Goal: Task Accomplishment & Management: Manage account settings

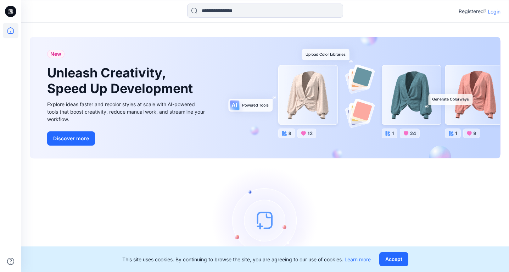
click at [493, 13] on p "Login" at bounding box center [494, 11] width 13 height 7
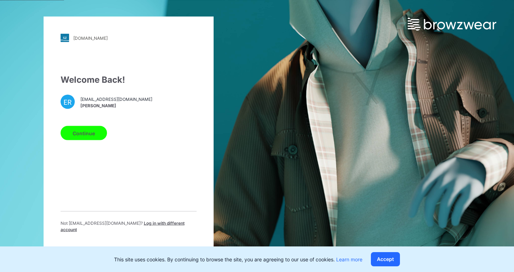
click at [163, 226] on span "Log in with different account" at bounding box center [123, 226] width 124 height 12
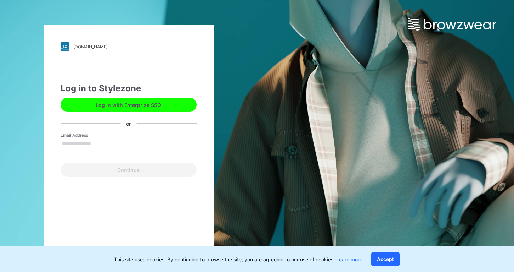
type input "**********"
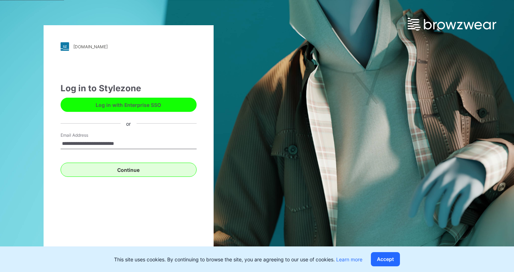
click at [140, 171] on button "Continue" at bounding box center [129, 169] width 136 height 14
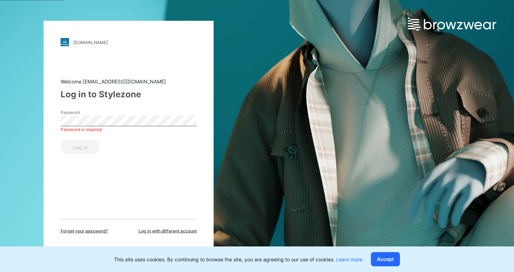
click at [80, 146] on button "Log in" at bounding box center [80, 147] width 39 height 14
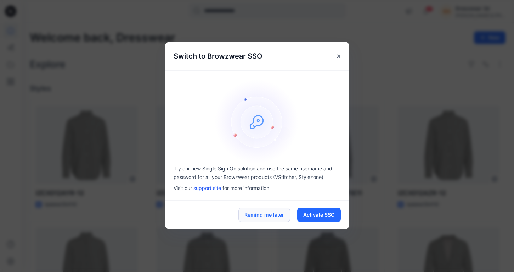
click at [276, 211] on button "Remind me later" at bounding box center [265, 214] width 52 height 14
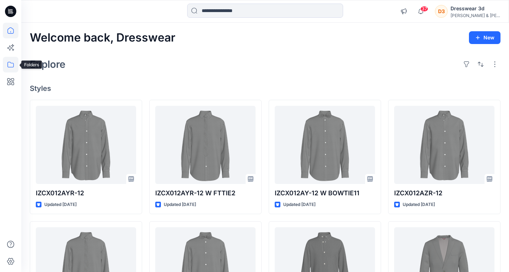
click at [12, 60] on icon at bounding box center [11, 65] width 16 height 16
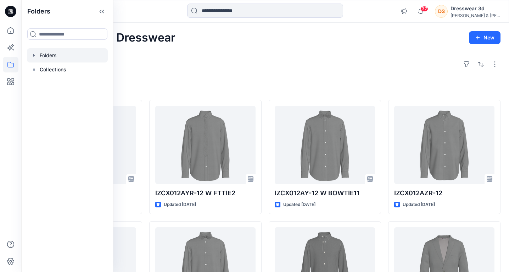
click at [33, 56] on icon "button" at bounding box center [34, 55] width 6 height 6
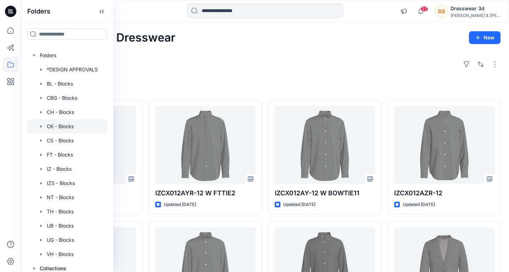
click at [56, 127] on div at bounding box center [67, 126] width 81 height 14
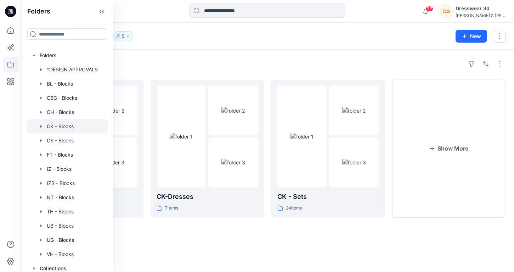
click at [210, 56] on div "Folders CK - Jackets 51 items CK-Dresses 7 items CK - Sets 24 items Show More" at bounding box center [267, 161] width 493 height 222
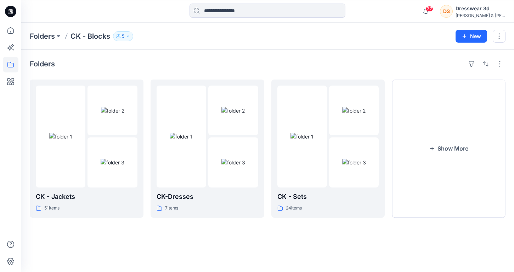
click at [130, 35] on icon "button" at bounding box center [128, 36] width 4 height 4
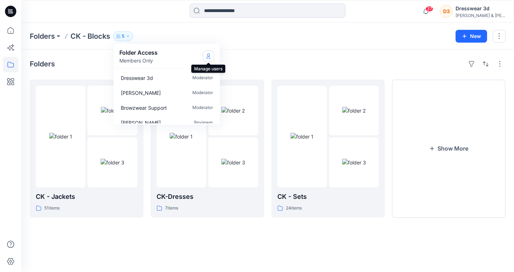
click at [206, 58] on icon "Manage Users" at bounding box center [209, 56] width 6 height 6
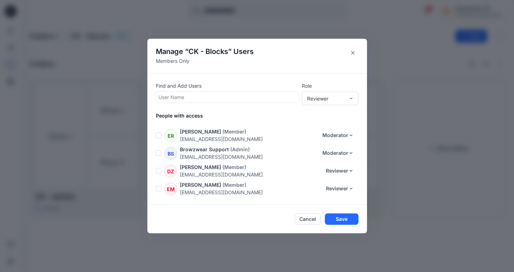
click at [211, 97] on div at bounding box center [227, 97] width 138 height 9
type input "*"
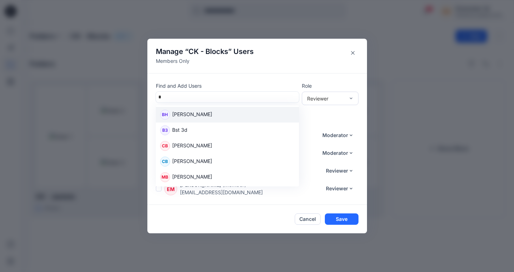
click at [212, 116] on div "BH [PERSON_NAME]" at bounding box center [227, 115] width 135 height 10
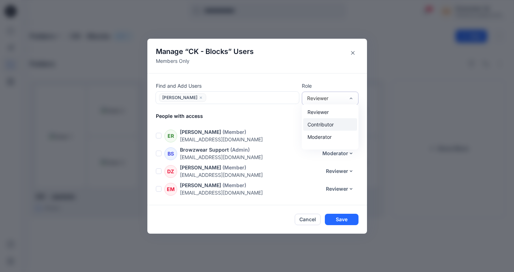
click at [334, 124] on div "Contributor" at bounding box center [330, 124] width 54 height 12
click at [268, 115] on p "People with access" at bounding box center [261, 115] width 211 height 7
click at [335, 220] on button "Save" at bounding box center [342, 218] width 34 height 11
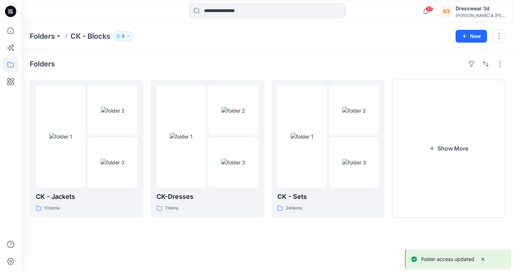
click at [473, 13] on div "[PERSON_NAME] & [PERSON_NAME]" at bounding box center [481, 15] width 50 height 5
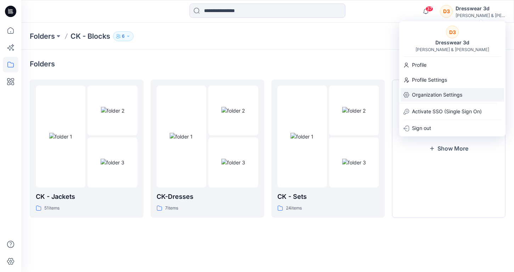
click at [479, 94] on div "Organization Settings" at bounding box center [453, 94] width 104 height 13
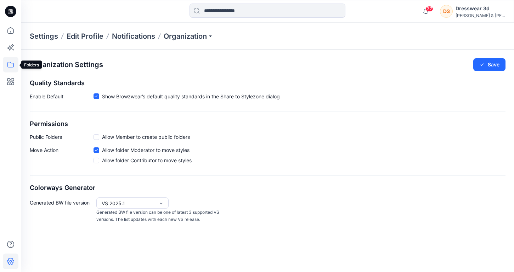
click at [12, 66] on icon at bounding box center [11, 65] width 16 height 16
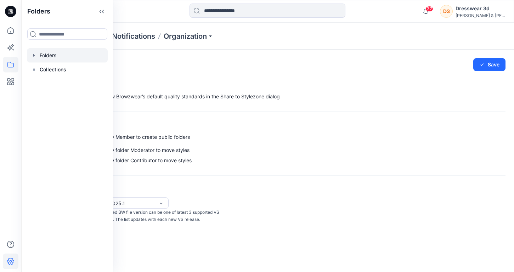
click at [34, 56] on icon "button" at bounding box center [33, 55] width 1 height 2
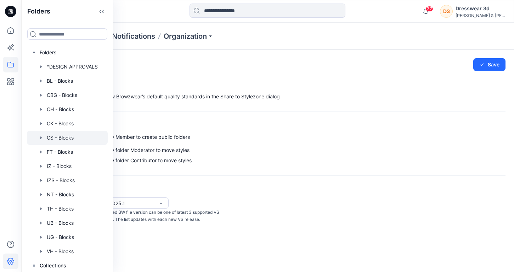
scroll to position [4, 0]
click at [55, 149] on div at bounding box center [67, 151] width 81 height 14
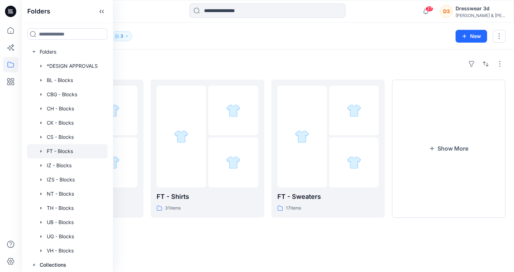
click at [177, 43] on div "Folders FT - Blocks 3 New" at bounding box center [267, 36] width 493 height 27
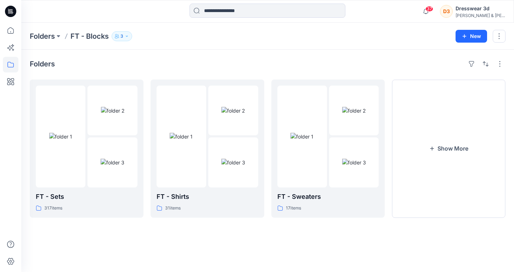
click at [124, 35] on button "3" at bounding box center [122, 36] width 21 height 10
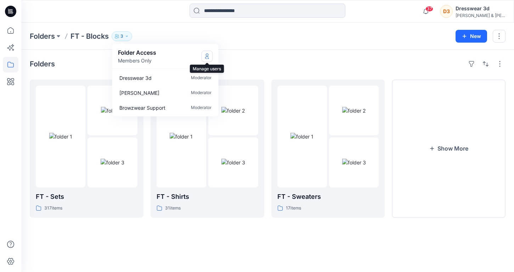
click at [209, 57] on icon "Manage Users" at bounding box center [208, 56] width 6 height 6
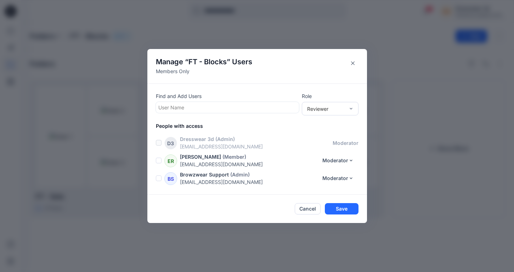
click at [235, 108] on div at bounding box center [227, 107] width 138 height 9
type input "*"
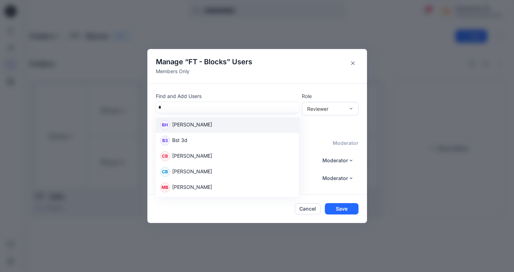
click at [230, 122] on div "BH [PERSON_NAME]" at bounding box center [227, 125] width 135 height 10
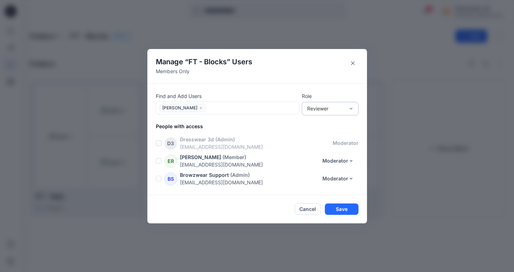
click at [348, 107] on div "Reviewer" at bounding box center [326, 108] width 45 height 7
click at [334, 134] on div "Contributor" at bounding box center [330, 134] width 54 height 12
click at [338, 209] on button "Save" at bounding box center [342, 208] width 34 height 11
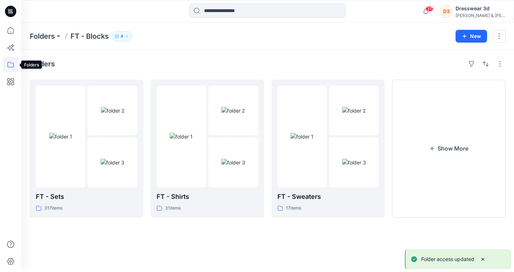
click at [11, 64] on icon at bounding box center [11, 65] width 16 height 16
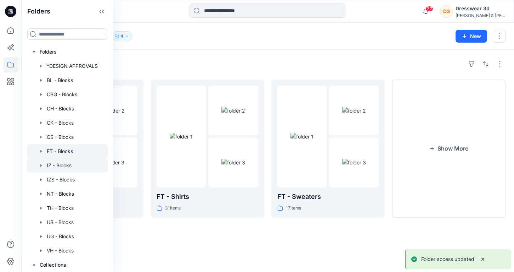
scroll to position [4, 0]
click at [61, 164] on div at bounding box center [67, 165] width 81 height 14
click at [197, 60] on div "Folders" at bounding box center [268, 63] width 476 height 11
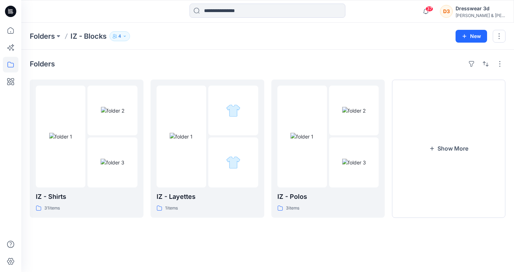
click at [120, 36] on p "4" at bounding box center [119, 36] width 3 height 8
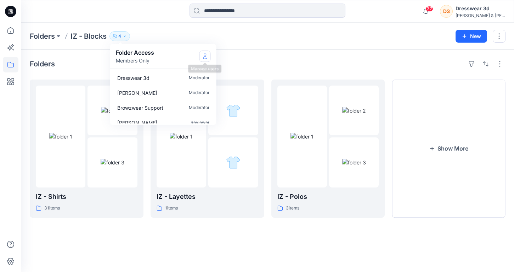
click at [204, 57] on icon "Manage Users" at bounding box center [205, 57] width 4 height 3
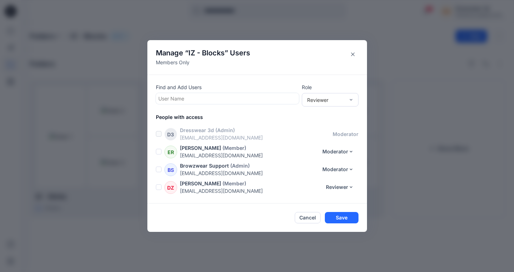
click at [244, 97] on div at bounding box center [227, 98] width 138 height 9
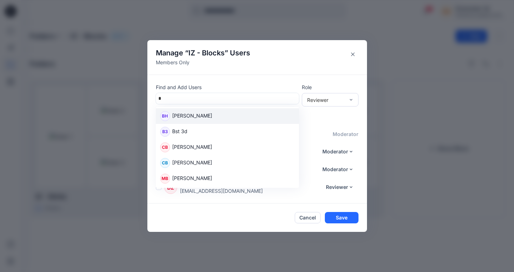
type input "**"
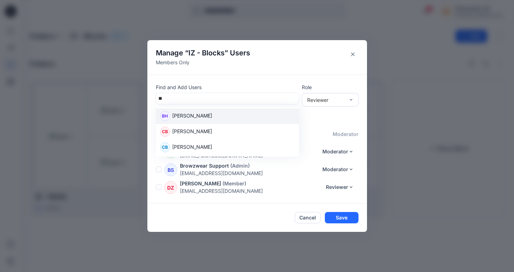
click at [225, 118] on div "BH [PERSON_NAME]" at bounding box center [227, 116] width 135 height 10
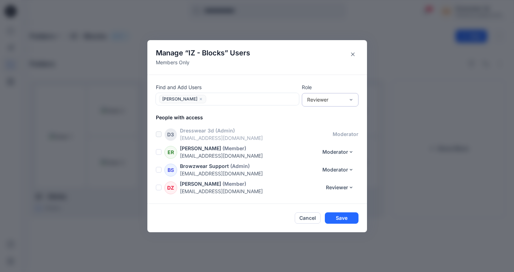
click at [345, 101] on div "Reviewer" at bounding box center [326, 99] width 38 height 7
click at [335, 126] on div "Contributor" at bounding box center [330, 125] width 54 height 12
click at [348, 215] on button "Save" at bounding box center [342, 217] width 34 height 11
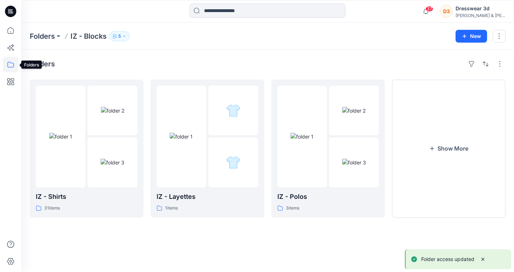
click at [12, 67] on icon at bounding box center [11, 65] width 16 height 16
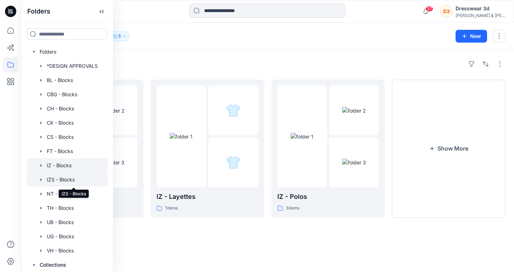
click at [53, 181] on div at bounding box center [67, 179] width 81 height 14
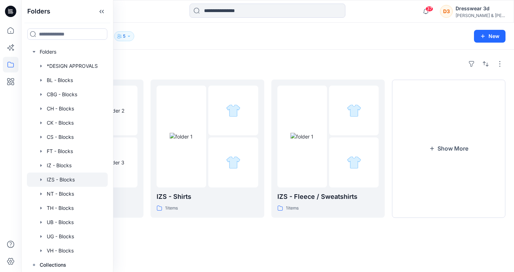
click at [204, 62] on div "Folders" at bounding box center [268, 63] width 476 height 11
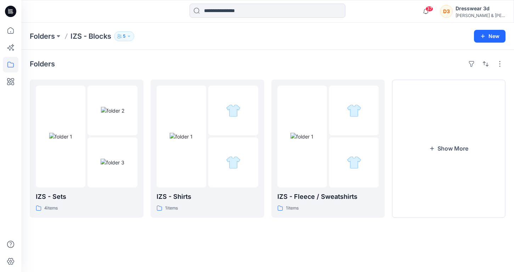
click at [131, 35] on icon "button" at bounding box center [129, 36] width 4 height 4
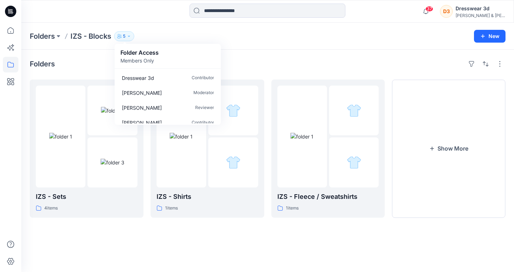
click at [264, 49] on div "Folders IZS - Blocks 5 Folder Access Members Only Dresswear 3d Contributor [PER…" at bounding box center [267, 36] width 493 height 27
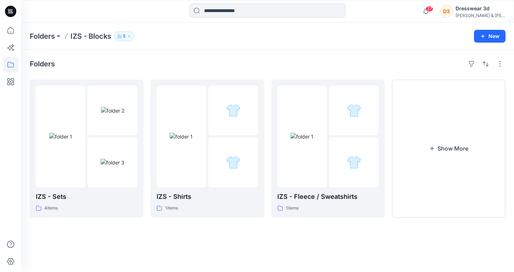
click at [130, 35] on icon "button" at bounding box center [129, 36] width 4 height 4
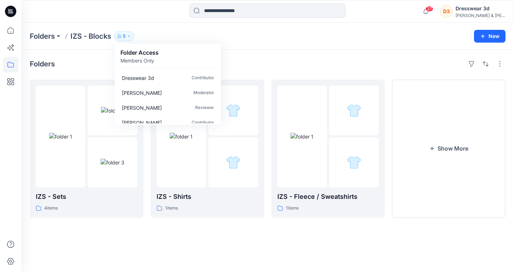
click at [207, 53] on div "Folder Access Members Only" at bounding box center [168, 56] width 95 height 16
click at [270, 62] on div "Folders" at bounding box center [268, 63] width 476 height 11
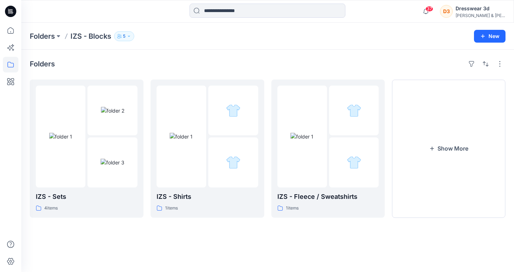
click at [270, 62] on div "Folders" at bounding box center [268, 63] width 476 height 11
click at [130, 37] on icon "button" at bounding box center [129, 36] width 4 height 4
click at [130, 36] on icon "button" at bounding box center [129, 36] width 4 height 4
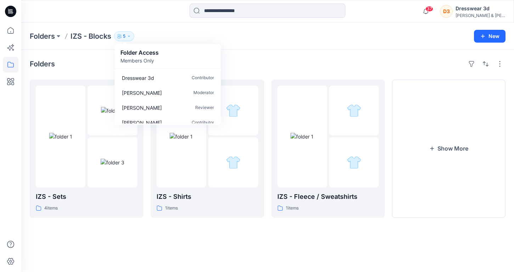
click at [209, 56] on div "Folder Access Members Only" at bounding box center [168, 56] width 95 height 16
click at [248, 56] on div "Folders IZS - Sets 4 items IZS - Shirts 1 items IZS - Fleece / Sweatshirts 1 it…" at bounding box center [267, 161] width 493 height 222
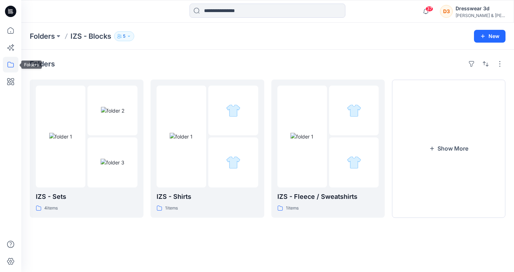
click at [13, 63] on icon at bounding box center [11, 65] width 16 height 16
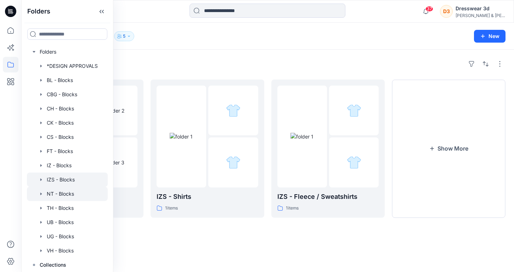
scroll to position [4, 0]
click at [44, 192] on div at bounding box center [67, 193] width 81 height 14
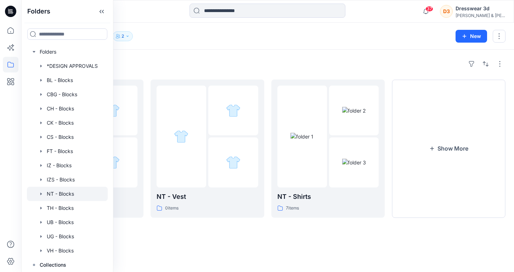
click at [227, 57] on div "Folders NT - Sets 1 items NT - Vest 0 items NT - Shirts 7 items Show More" at bounding box center [267, 161] width 493 height 222
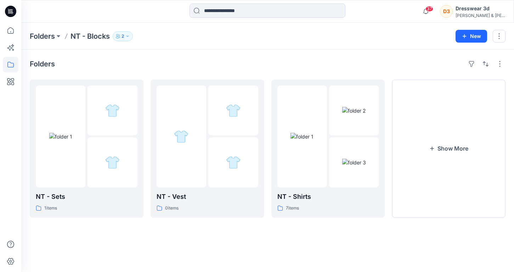
click at [122, 37] on p "2" at bounding box center [123, 36] width 2 height 8
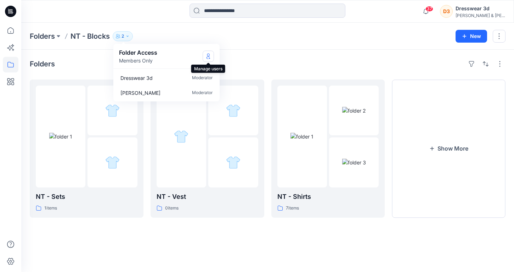
click at [208, 57] on icon "Manage Users" at bounding box center [209, 56] width 6 height 6
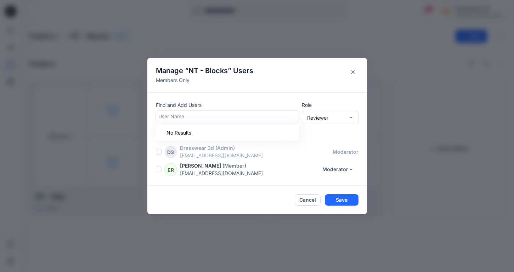
click at [213, 114] on div at bounding box center [227, 116] width 138 height 9
type input "***"
click at [202, 132] on div "BH [PERSON_NAME]" at bounding box center [227, 134] width 135 height 10
click at [348, 117] on div "Reviewer" at bounding box center [326, 116] width 45 height 7
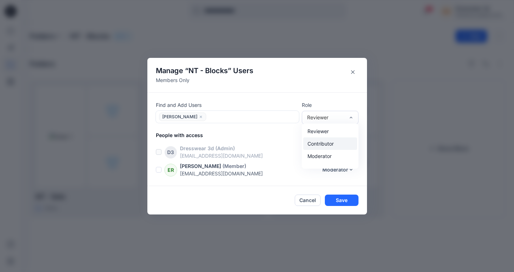
click at [335, 149] on div "Contributor" at bounding box center [330, 143] width 54 height 12
click at [345, 199] on button "Save" at bounding box center [342, 199] width 34 height 11
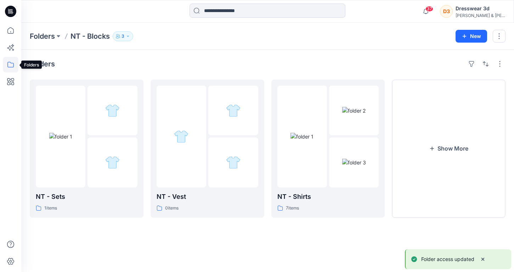
click at [14, 66] on icon at bounding box center [10, 65] width 6 height 6
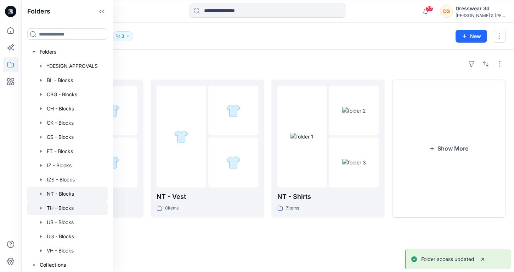
scroll to position [4, 0]
click at [57, 204] on div at bounding box center [67, 208] width 81 height 14
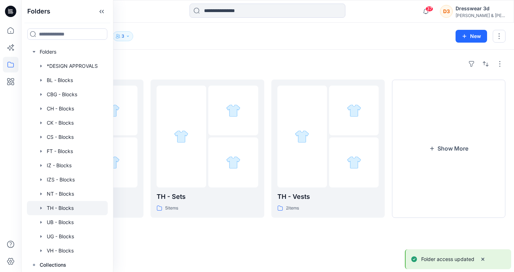
click at [202, 44] on div "Folders TH - Blocks 3 New" at bounding box center [267, 36] width 493 height 27
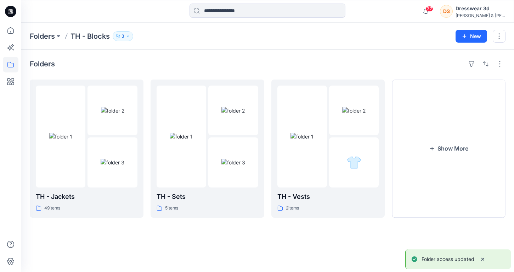
click at [127, 34] on icon "button" at bounding box center [128, 36] width 4 height 4
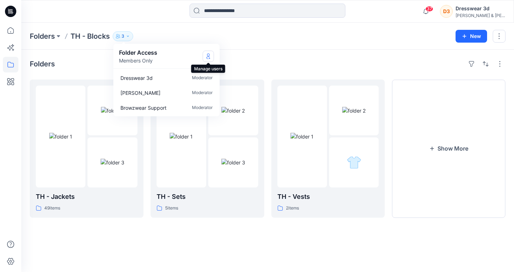
click at [209, 57] on icon "Manage Users" at bounding box center [209, 56] width 6 height 6
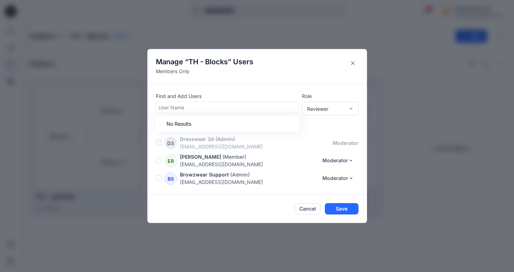
click at [199, 107] on div at bounding box center [227, 107] width 138 height 9
type input "*"
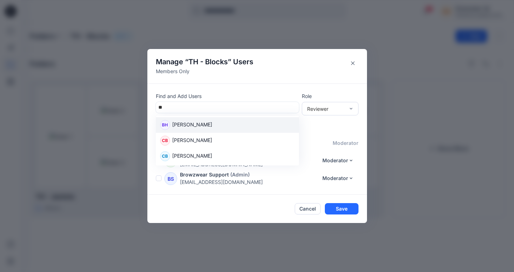
type input "**"
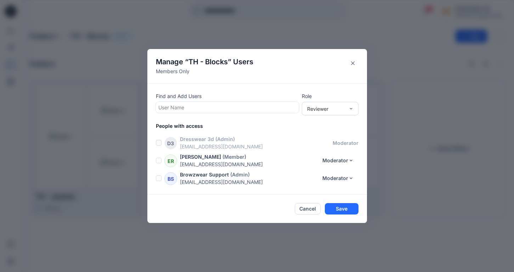
click at [295, 84] on div "Find and Add Users User Name Role Reviewer People with access D3 Dresswear 3d (…" at bounding box center [257, 138] width 220 height 111
click at [240, 108] on div at bounding box center [227, 107] width 138 height 9
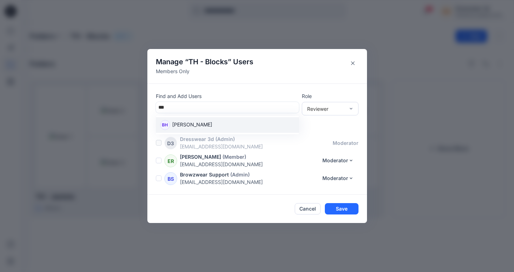
type input "****"
click at [227, 125] on div "BH [PERSON_NAME]" at bounding box center [227, 125] width 135 height 10
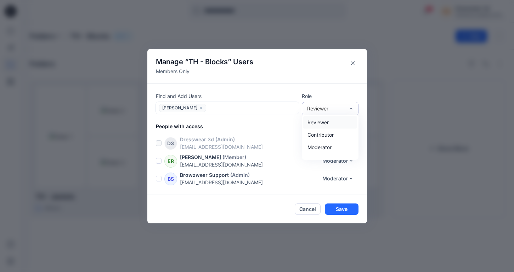
click at [335, 107] on div "Reviewer" at bounding box center [326, 108] width 38 height 7
click at [333, 135] on div "Contributor" at bounding box center [330, 134] width 54 height 12
click at [337, 207] on button "Save" at bounding box center [342, 208] width 34 height 11
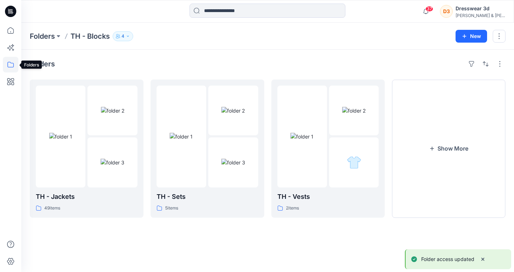
click at [12, 65] on icon at bounding box center [11, 65] width 16 height 16
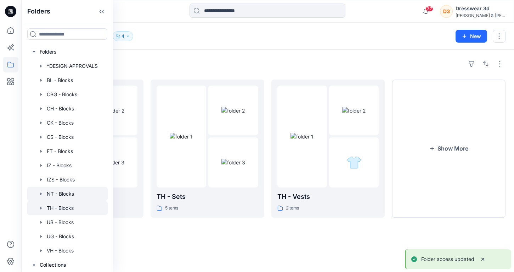
scroll to position [4, 0]
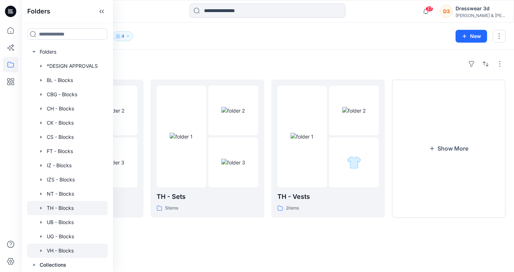
click at [54, 248] on div at bounding box center [67, 250] width 81 height 14
click at [209, 60] on div "Folders" at bounding box center [268, 63] width 476 height 11
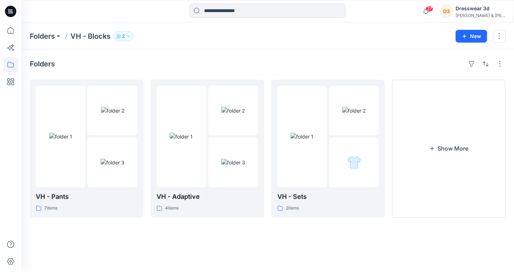
click at [129, 35] on icon "button" at bounding box center [128, 36] width 4 height 4
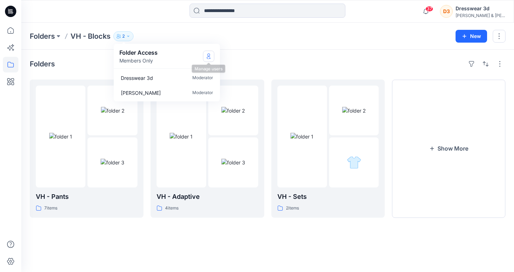
click at [209, 55] on icon "Manage Users" at bounding box center [209, 56] width 6 height 6
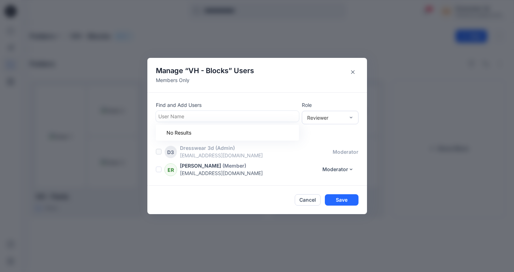
click at [184, 116] on div "User Name" at bounding box center [227, 115] width 138 height 7
type input "****"
click at [199, 134] on p "[PERSON_NAME]" at bounding box center [192, 133] width 40 height 9
click at [343, 115] on div "Reviewer" at bounding box center [326, 116] width 38 height 7
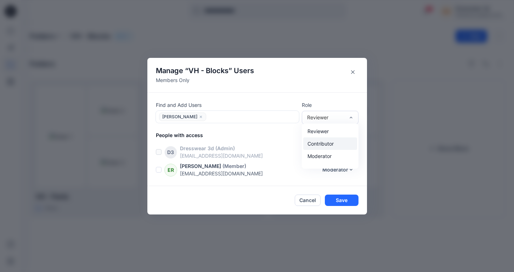
click at [336, 143] on div "Contributor" at bounding box center [330, 143] width 54 height 12
click at [339, 200] on button "Save" at bounding box center [342, 199] width 34 height 11
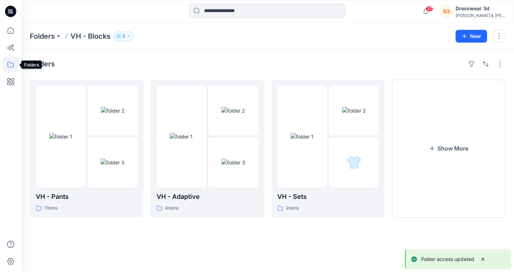
click at [11, 63] on icon at bounding box center [11, 65] width 16 height 16
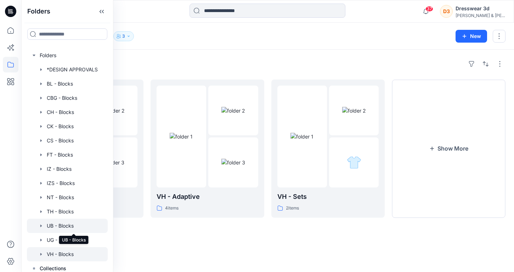
click at [61, 225] on div at bounding box center [67, 225] width 81 height 14
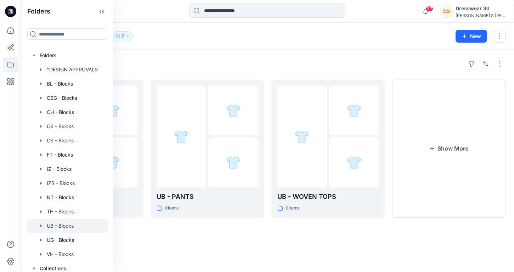
click at [214, 53] on div "Folders UB - ADAPTIVE 0 items UB - PANTS 0 items UB - WOVEN TOPS 0 items Show M…" at bounding box center [267, 161] width 493 height 222
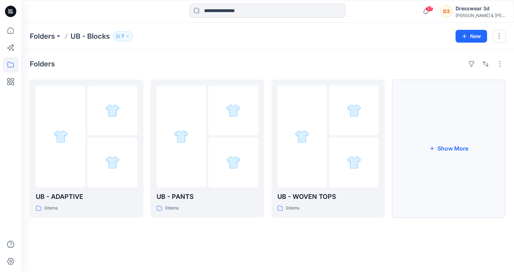
click at [462, 149] on button "Show More" at bounding box center [449, 148] width 114 height 138
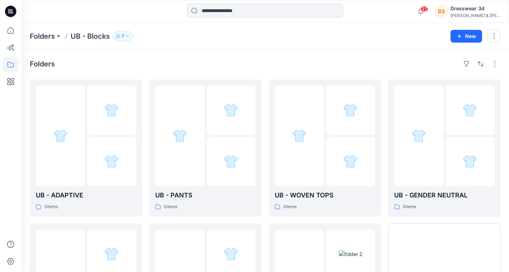
click at [126, 36] on icon "button" at bounding box center [127, 36] width 4 height 4
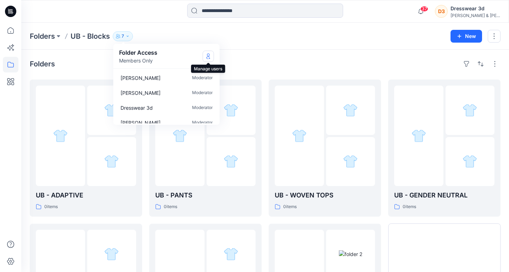
click at [207, 57] on icon "Manage Users" at bounding box center [209, 56] width 6 height 6
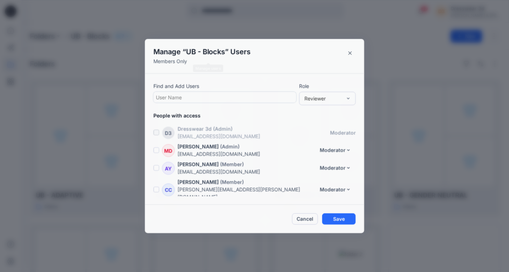
scroll to position [50, 0]
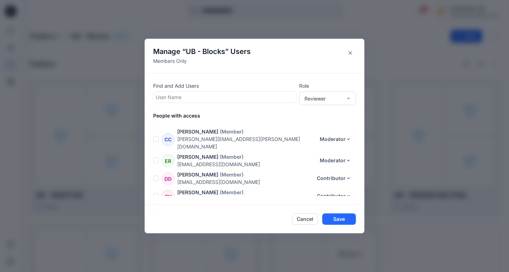
click at [221, 95] on div at bounding box center [225, 97] width 138 height 9
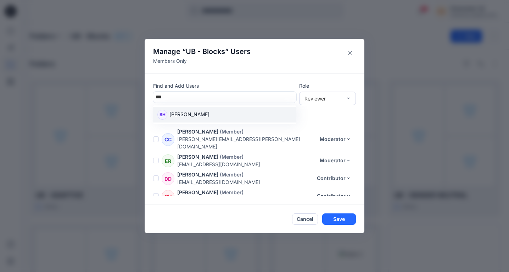
type input "****"
click at [208, 113] on div "BH [PERSON_NAME]" at bounding box center [224, 115] width 135 height 10
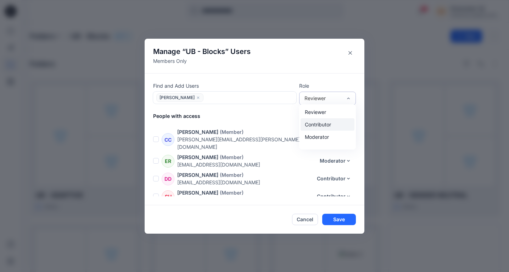
click at [338, 122] on div "Contributor" at bounding box center [328, 124] width 54 height 12
click at [335, 216] on button "Save" at bounding box center [339, 218] width 34 height 11
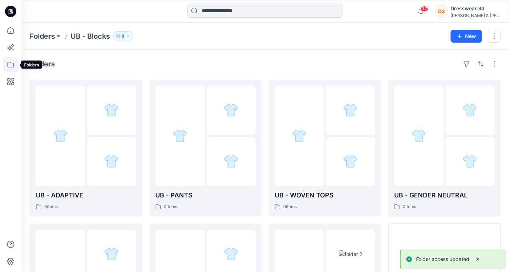
click at [9, 62] on icon at bounding box center [10, 65] width 6 height 6
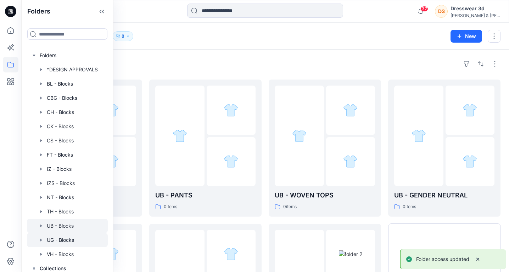
click at [44, 238] on icon "button" at bounding box center [41, 240] width 6 height 6
click at [68, 240] on div at bounding box center [67, 240] width 81 height 14
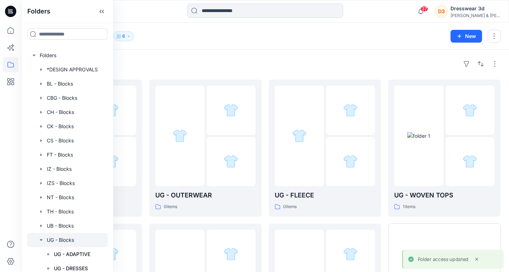
click at [206, 34] on div "Folders UG - Blocks 6" at bounding box center [237, 36] width 415 height 10
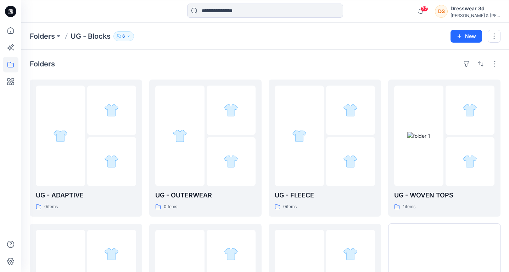
click at [131, 37] on icon "button" at bounding box center [129, 36] width 4 height 4
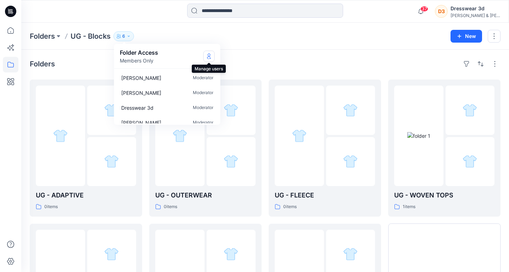
click at [210, 55] on icon "Manage Users" at bounding box center [209, 56] width 6 height 6
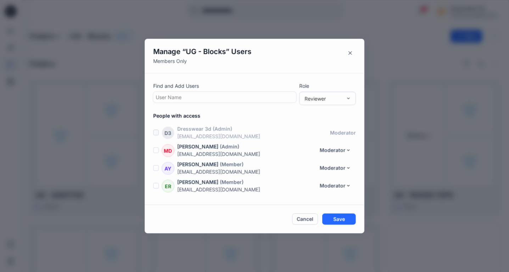
scroll to position [33, 0]
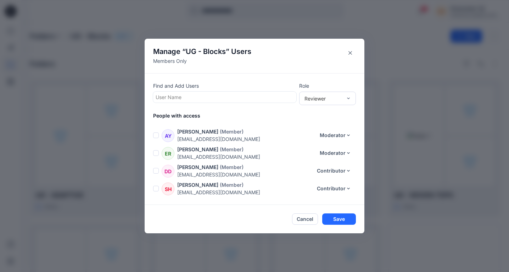
click at [219, 98] on div at bounding box center [225, 97] width 138 height 9
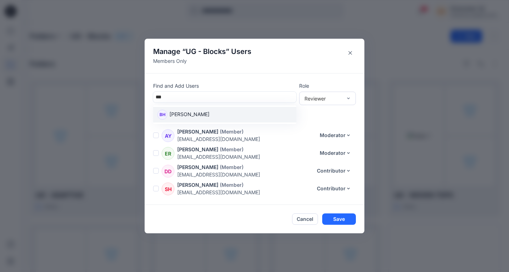
type input "****"
click at [214, 115] on div "BH [PERSON_NAME]" at bounding box center [224, 115] width 135 height 10
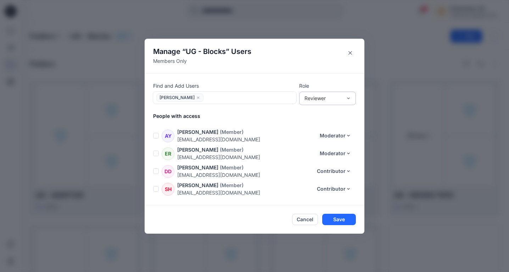
click at [340, 96] on div "Reviewer" at bounding box center [323, 97] width 38 height 7
click at [336, 123] on div "Contributor" at bounding box center [328, 124] width 54 height 12
click at [341, 218] on button "Save" at bounding box center [339, 218] width 34 height 11
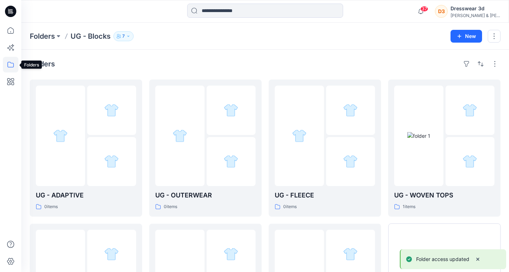
click at [9, 64] on icon at bounding box center [11, 65] width 16 height 16
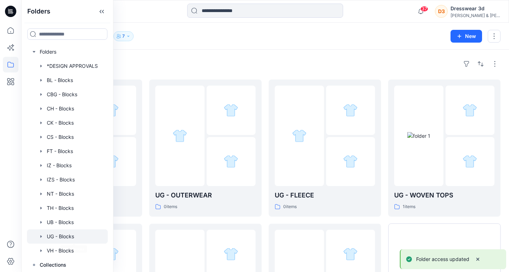
scroll to position [4, 0]
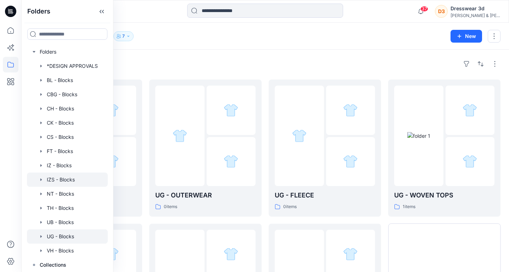
click at [67, 181] on div at bounding box center [67, 179] width 81 height 14
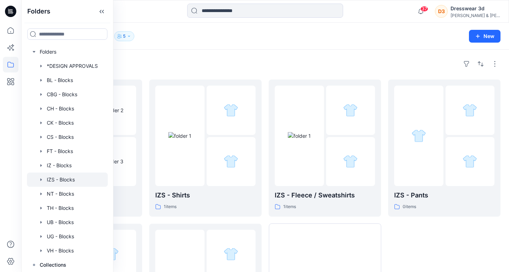
click at [195, 61] on div "Folders" at bounding box center [265, 63] width 471 height 11
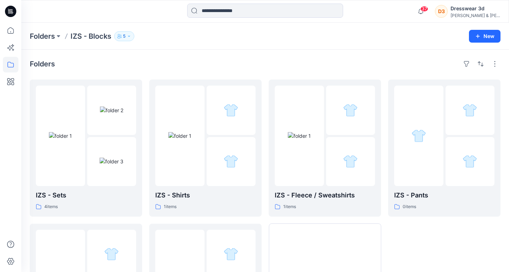
click at [128, 35] on icon "button" at bounding box center [129, 36] width 4 height 4
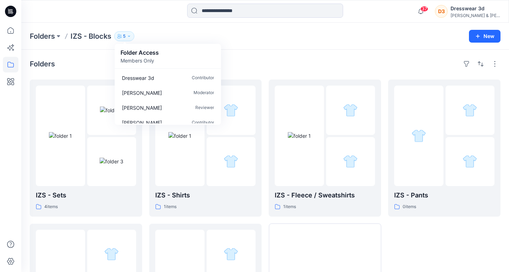
click at [214, 52] on div "Folder Access Members Only" at bounding box center [168, 56] width 95 height 16
click at [266, 52] on div "Folders IZS - Sets 4 items IZS - Shorts 0 items IZS - Shirts 1 items IZS - Polo…" at bounding box center [265, 215] width 488 height 330
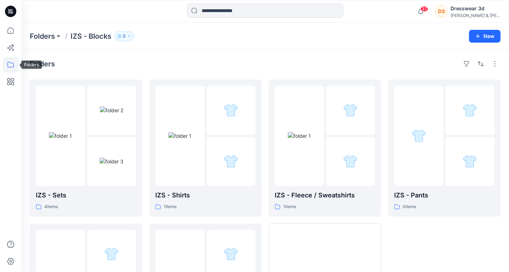
click at [11, 66] on icon at bounding box center [11, 65] width 16 height 16
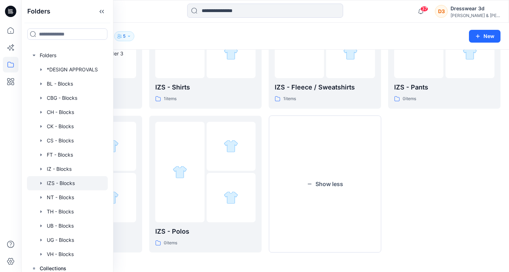
click at [242, 35] on div "Folders IZS - Blocks 5 Folder Access Members Only Dresswear 3d Contributor Emil…" at bounding box center [237, 36] width 415 height 10
